Goal: Entertainment & Leisure: Consume media (video, audio)

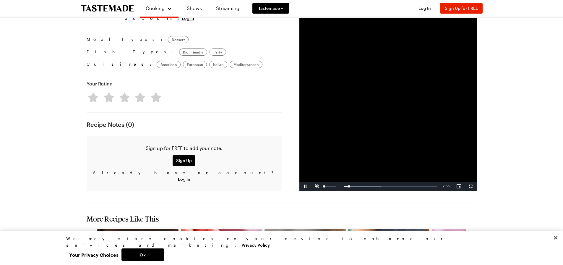
scroll to position [350, 0]
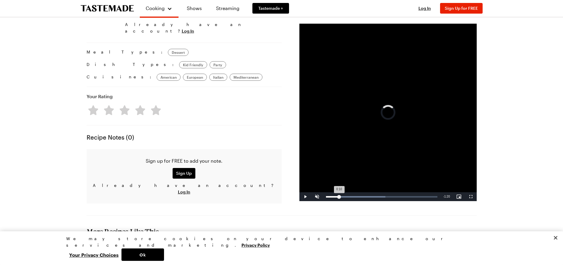
click at [339, 196] on div "0:10" at bounding box center [332, 196] width 13 height 1
click at [342, 192] on div "Loaded : 55.45% 0:13 0:11" at bounding box center [381, 196] width 117 height 9
click at [343, 196] on div "0:13" at bounding box center [334, 196] width 17 height 1
click at [351, 192] on div "Loaded : 73.27% 0:20 0:15" at bounding box center [381, 196] width 117 height 9
click at [356, 196] on div "Loaded : 86.59% 0:24 0:22" at bounding box center [381, 196] width 111 height 1
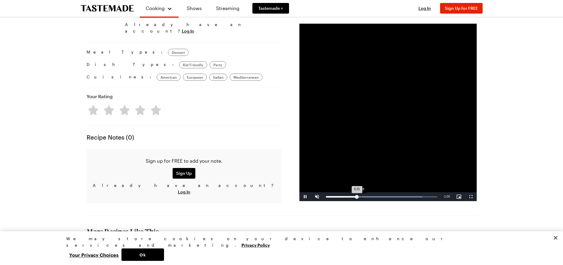
click at [361, 196] on div "Loaded : 86.59% 0:28 0:25" at bounding box center [381, 196] width 111 height 1
click at [361, 196] on div "0:28" at bounding box center [343, 196] width 35 height 1
click at [367, 192] on div "Loaded : 100.00% 0:33 0:32" at bounding box center [381, 196] width 117 height 9
click at [370, 196] on div "0:35" at bounding box center [348, 196] width 44 height 1
click at [370, 196] on div "0:37" at bounding box center [348, 196] width 44 height 1
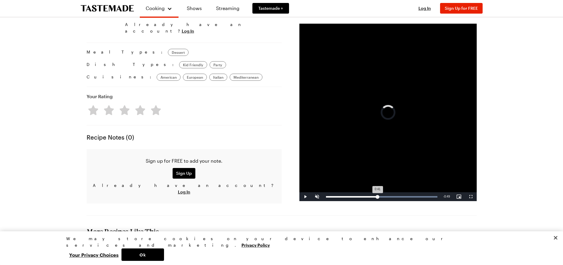
click at [377, 192] on div "Loaded : 100.00% 0:41 0:41" at bounding box center [381, 196] width 117 height 9
